Goal: Find specific fact: Find specific fact

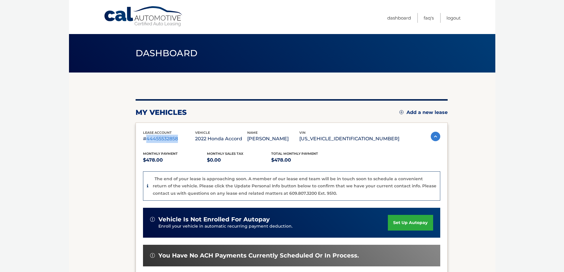
drag, startPoint x: 145, startPoint y: 137, endPoint x: 177, endPoint y: 137, distance: 32.0
click at [177, 137] on p "#44455532858" at bounding box center [169, 139] width 52 height 8
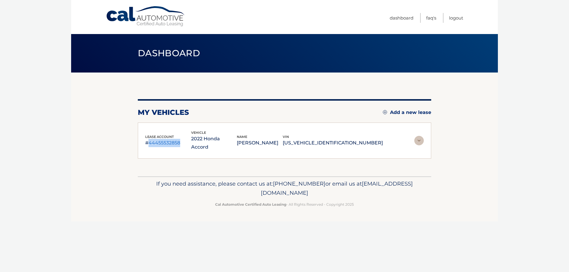
click at [421, 139] on img at bounding box center [418, 140] width 9 height 9
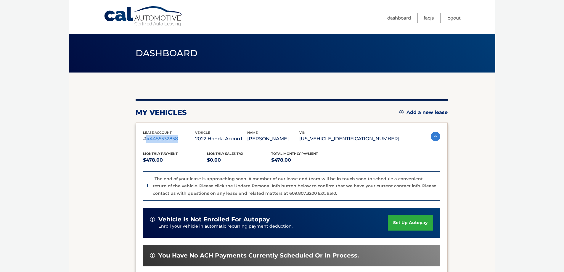
click at [180, 141] on p "#44455532858" at bounding box center [169, 139] width 52 height 8
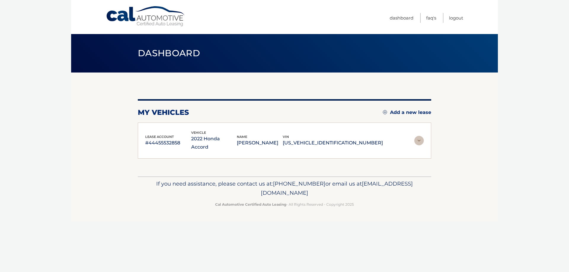
click at [179, 140] on p "#44455532858" at bounding box center [168, 143] width 46 height 8
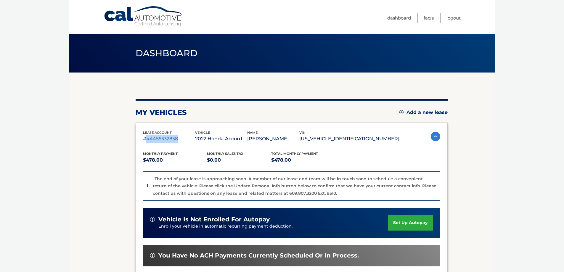
drag, startPoint x: 145, startPoint y: 139, endPoint x: 179, endPoint y: 137, distance: 33.6
click at [179, 137] on p "#44455532858" at bounding box center [169, 139] width 52 height 8
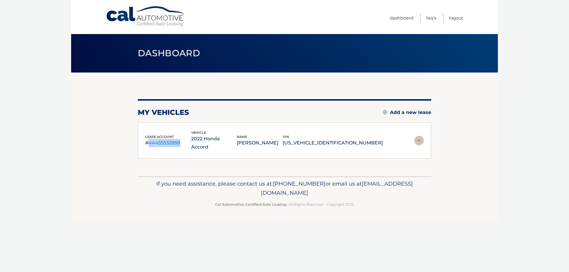
click at [415, 137] on img at bounding box center [418, 140] width 9 height 9
